Goal: Task Accomplishment & Management: Use online tool/utility

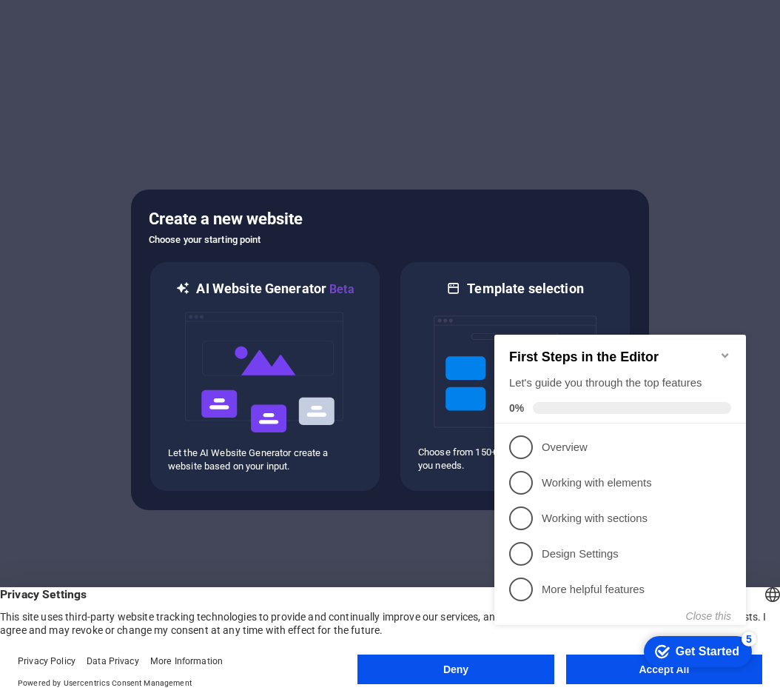
click at [340, 529] on div at bounding box center [390, 349] width 780 height 699
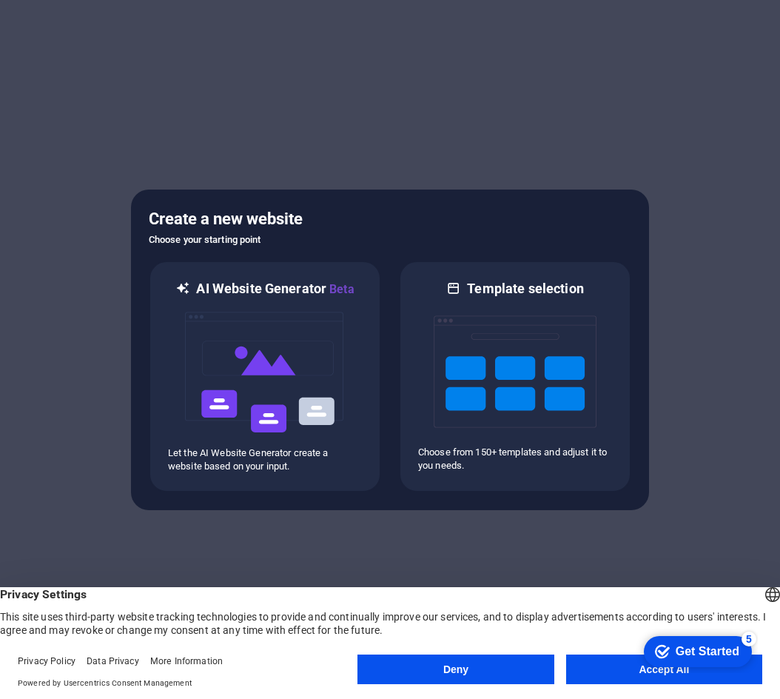
click at [488, 663] on button "Deny" at bounding box center [456, 669] width 196 height 30
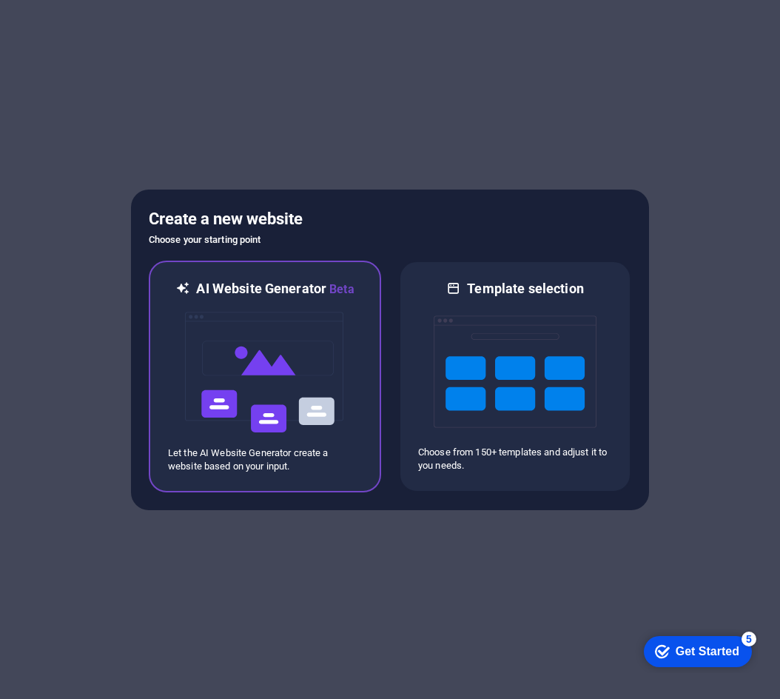
click at [304, 358] on img at bounding box center [265, 372] width 163 height 148
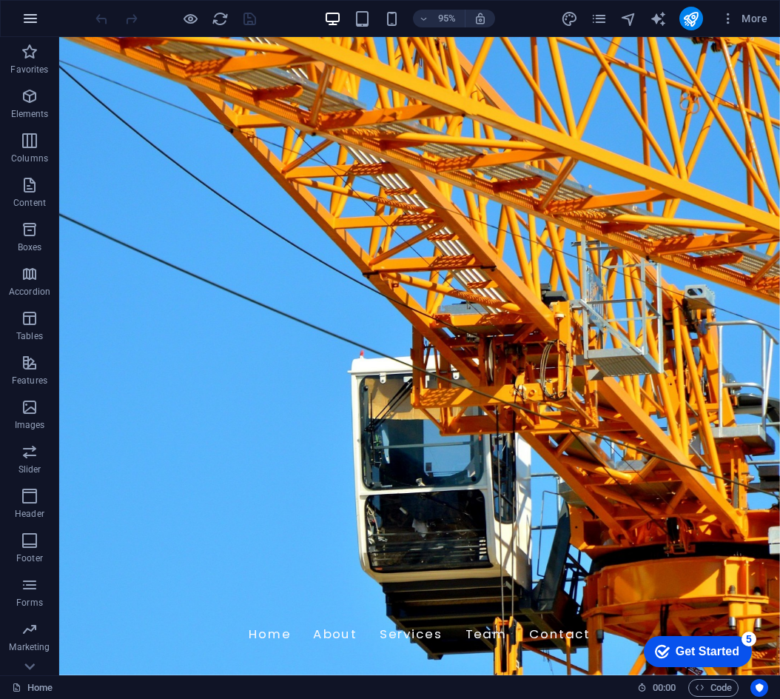
click at [35, 21] on icon "button" at bounding box center [30, 19] width 18 height 18
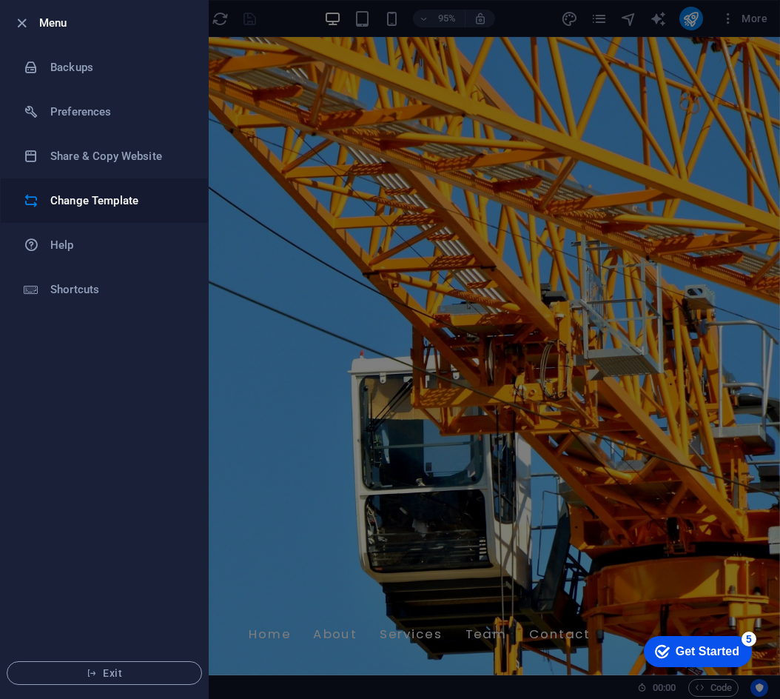
click at [86, 192] on h6 "Change Template" at bounding box center [118, 201] width 137 height 18
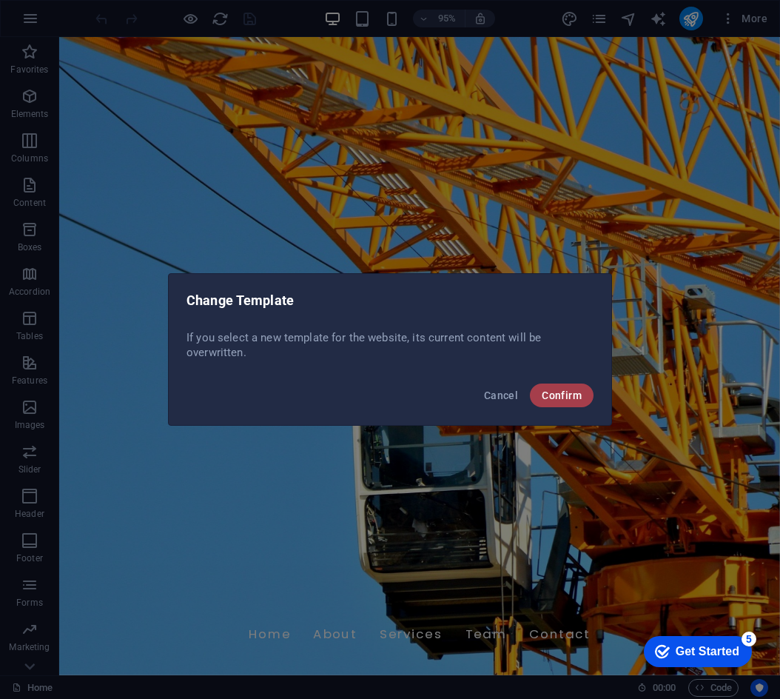
click at [566, 397] on span "Confirm" at bounding box center [562, 395] width 40 height 12
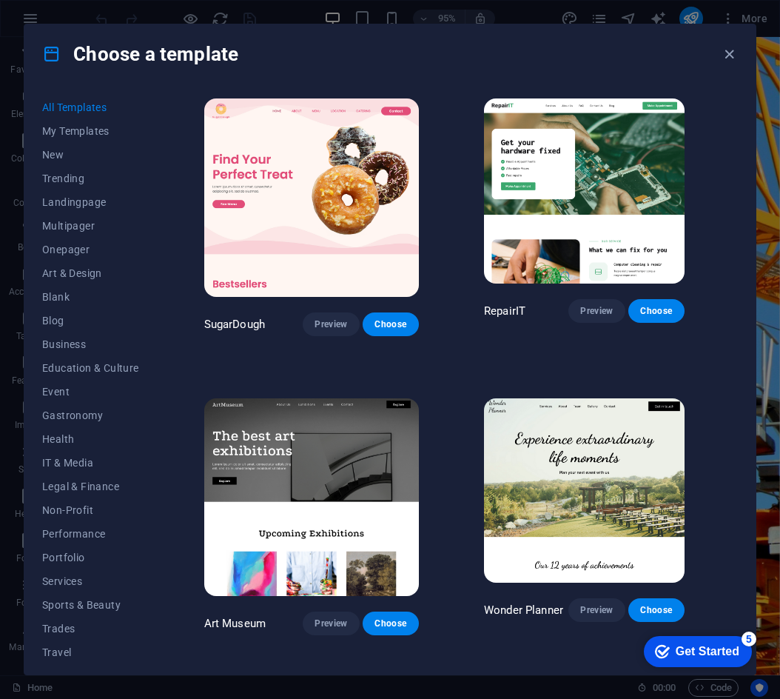
click at [194, 326] on div "All Templates My Templates New Trending Landingpage Multipager Onepager Art & D…" at bounding box center [389, 379] width 731 height 591
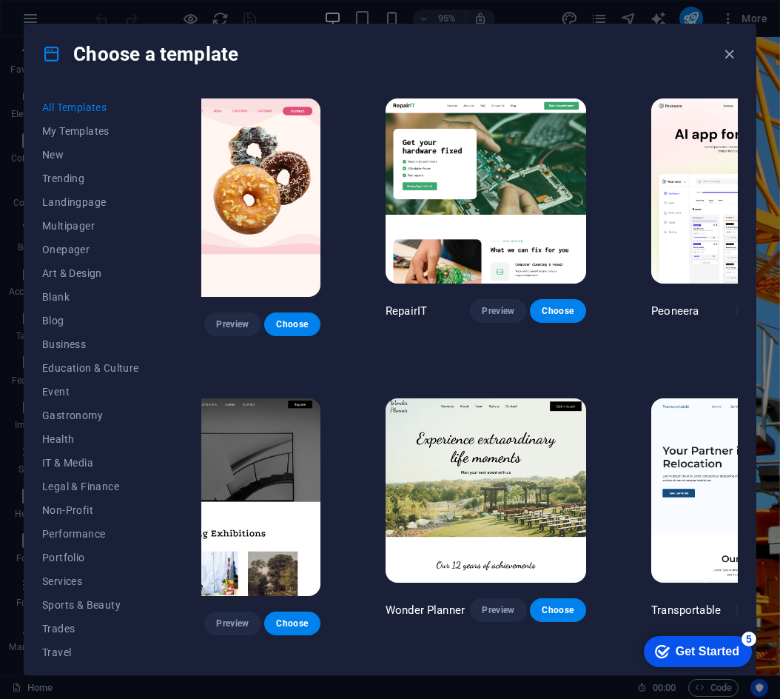
scroll to position [0, 143]
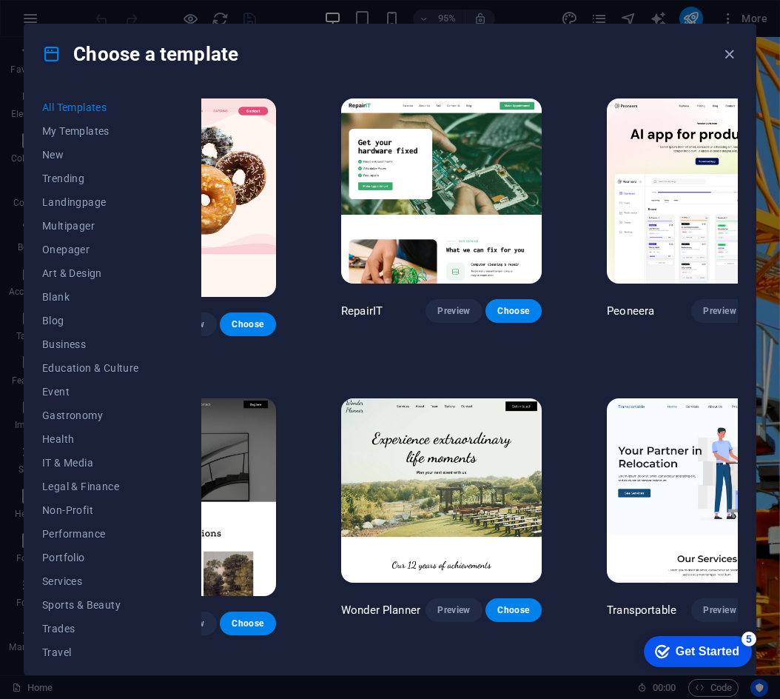
click at [677, 649] on div "Get Started" at bounding box center [708, 651] width 64 height 13
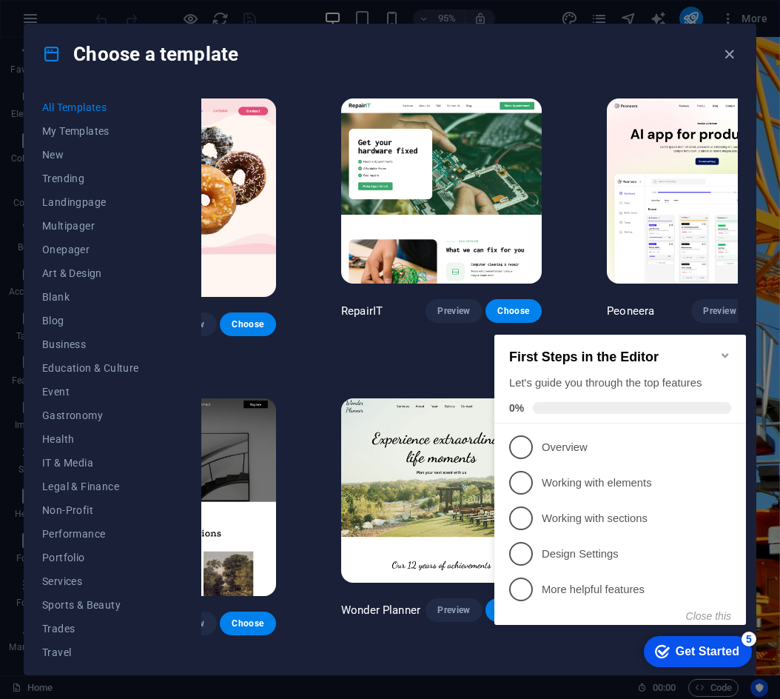
click at [765, 546] on div "Choose a template All Templates My Templates New Trending Landingpage Multipage…" at bounding box center [390, 349] width 780 height 699
